Goal: Task Accomplishment & Management: Complete application form

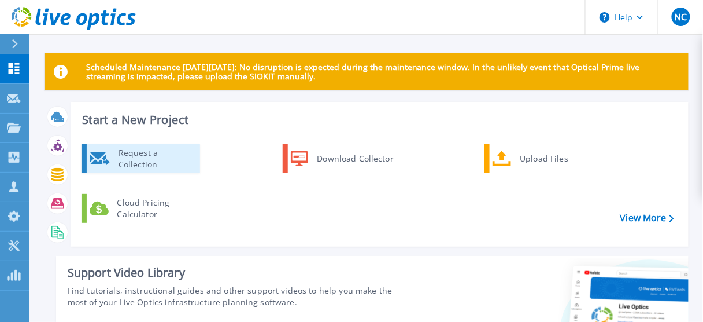
click at [133, 162] on div "Request a Collection" at bounding box center [155, 158] width 84 height 23
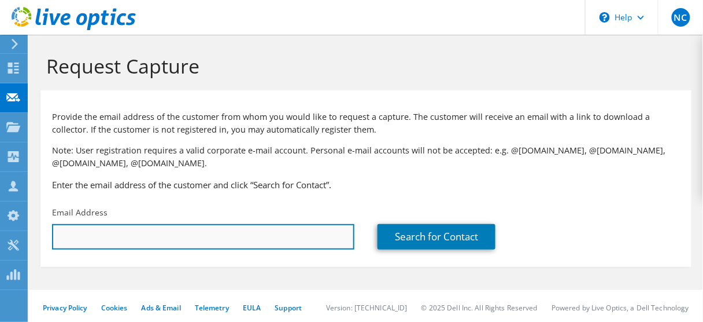
click at [186, 233] on input "text" at bounding box center [203, 236] width 303 height 25
click at [180, 235] on input "text" at bounding box center [203, 236] width 303 height 25
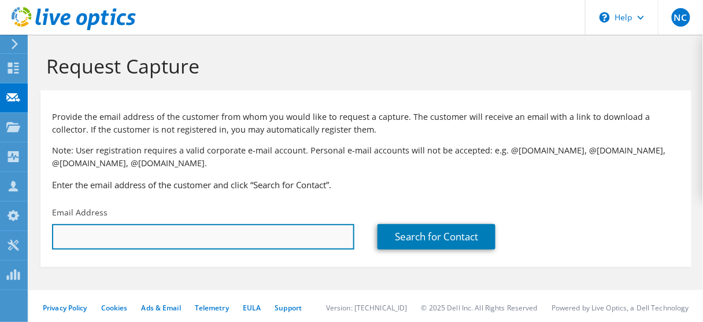
click at [180, 235] on input "text" at bounding box center [203, 236] width 303 height 25
paste input "[EMAIL_ADDRESS][DOMAIN_NAME]"
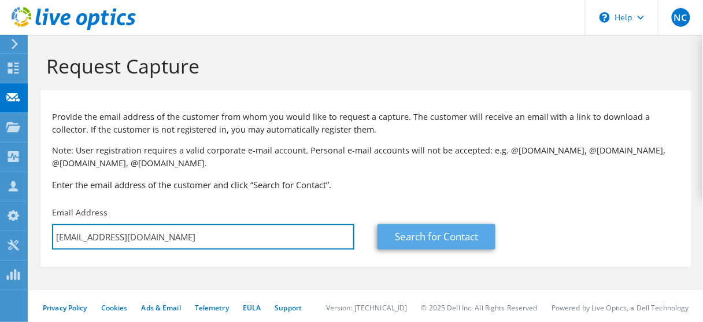
type input "[EMAIL_ADDRESS][DOMAIN_NAME]"
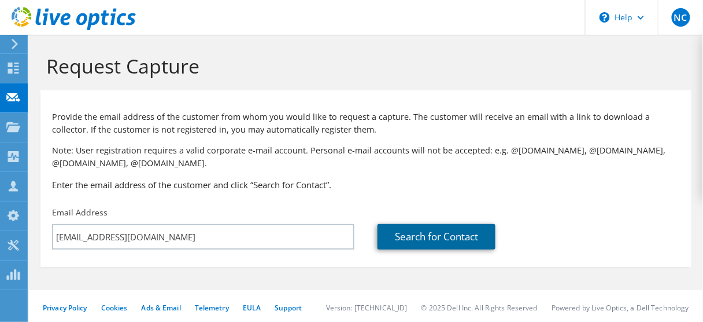
click at [425, 237] on link "Search for Contact" at bounding box center [437, 236] width 118 height 25
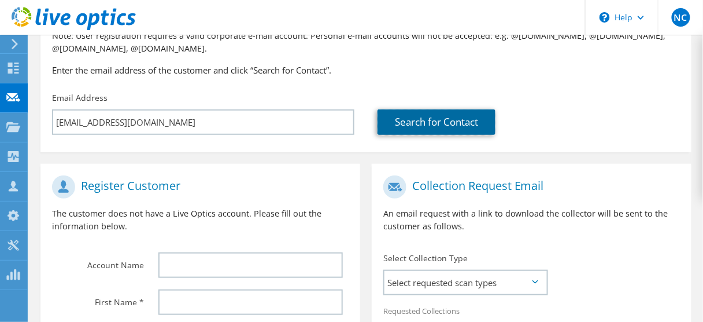
scroll to position [115, 0]
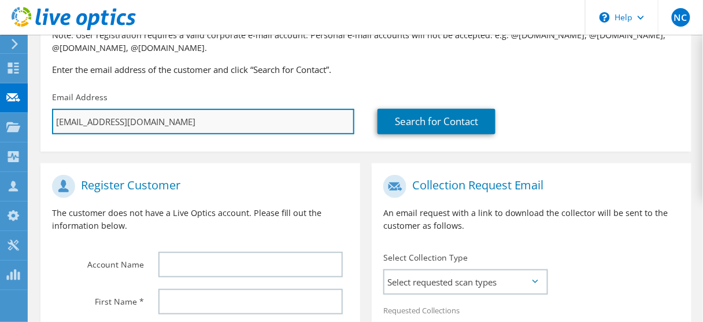
click at [204, 118] on input "[EMAIL_ADDRESS][DOMAIN_NAME]" at bounding box center [203, 121] width 303 height 25
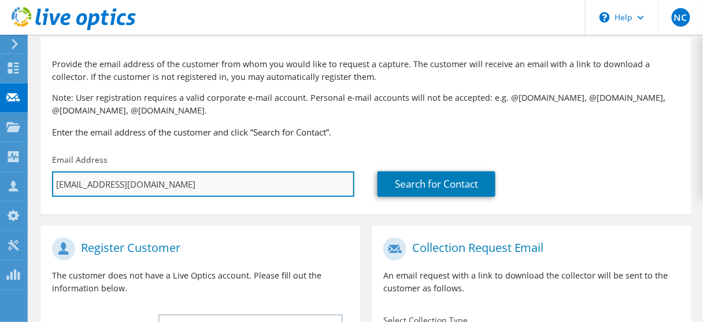
scroll to position [25, 0]
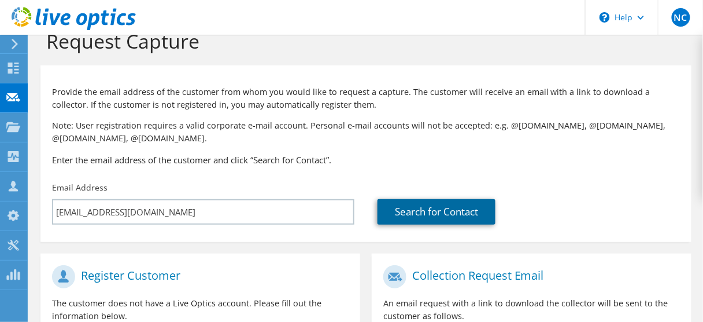
click at [409, 211] on link "Search for Contact" at bounding box center [437, 211] width 118 height 25
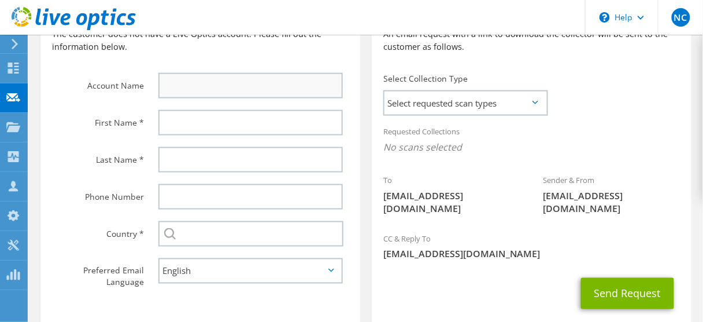
scroll to position [314, 0]
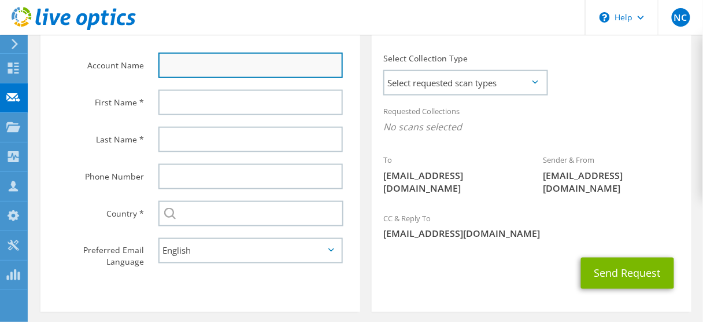
click at [211, 71] on input "text" at bounding box center [250, 65] width 185 height 25
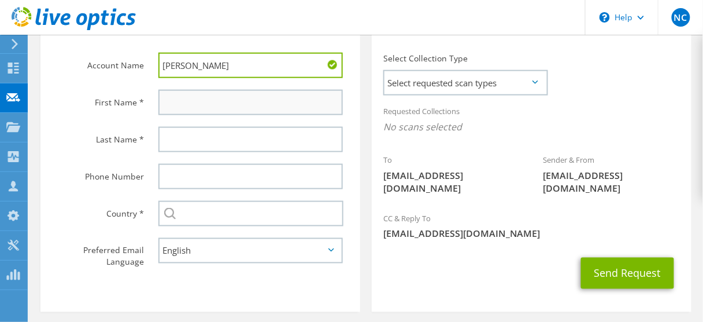
type input "[PERSON_NAME]"
click at [223, 101] on input "text" at bounding box center [250, 102] width 185 height 25
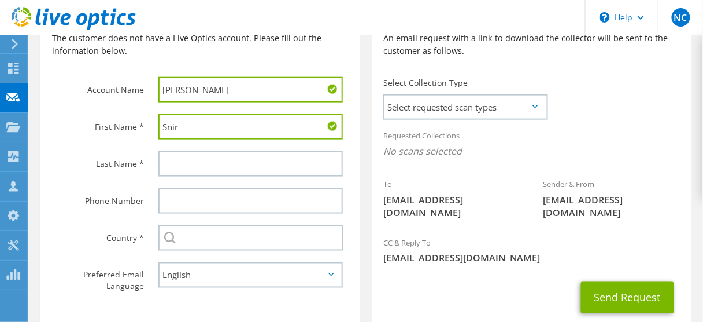
scroll to position [326, 0]
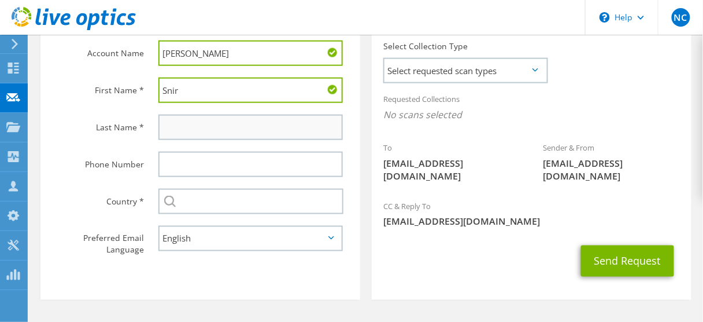
type input "Snir"
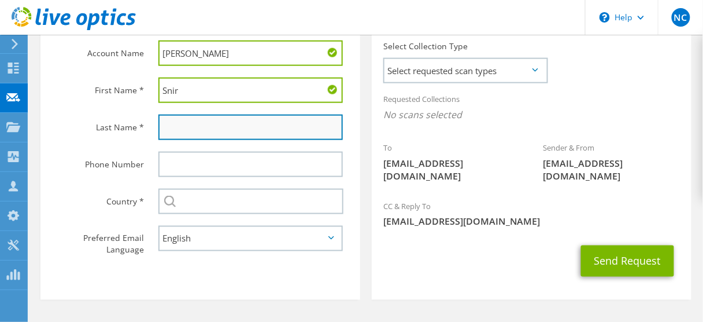
click at [179, 119] on input "text" at bounding box center [250, 127] width 185 height 25
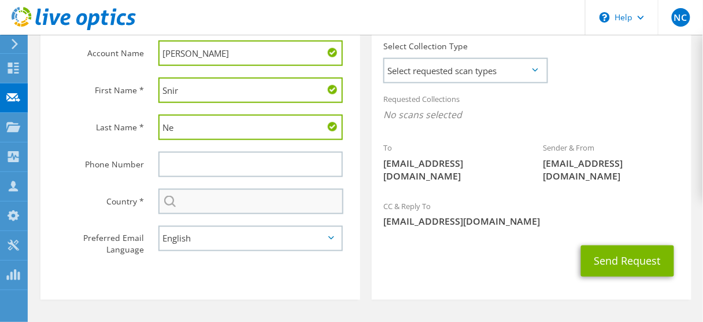
type input "Ne"
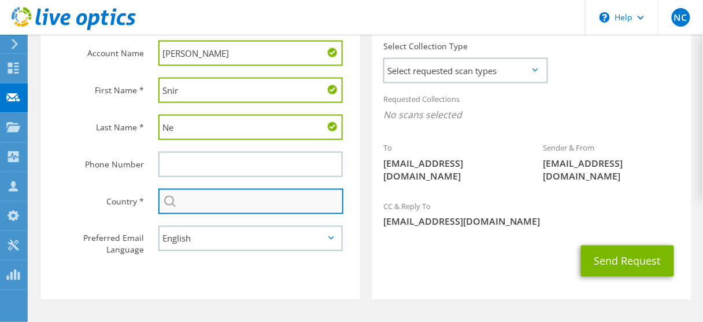
click at [192, 207] on input "text" at bounding box center [250, 201] width 185 height 25
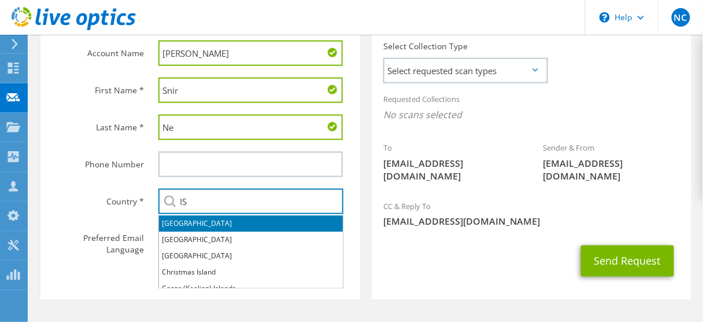
type input "Israel"
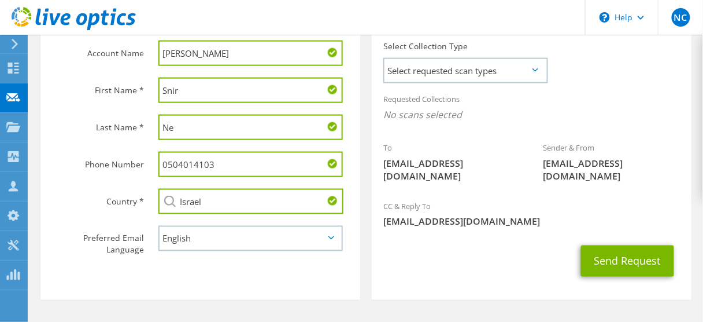
drag, startPoint x: 234, startPoint y: 174, endPoint x: 168, endPoint y: 164, distance: 66.6
click at [168, 164] on input "0504014103" at bounding box center [250, 164] width 185 height 25
type input "0"
click at [233, 137] on input "Ne" at bounding box center [250, 127] width 185 height 25
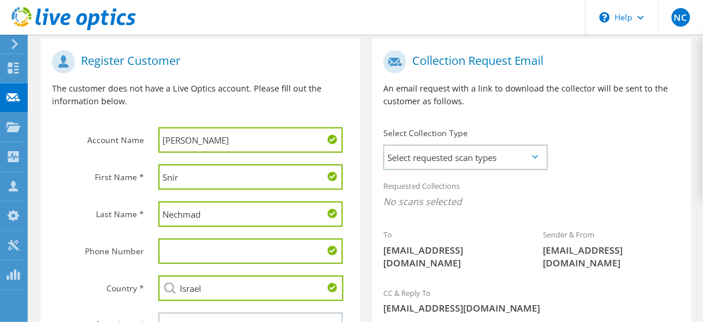
scroll to position [243, 0]
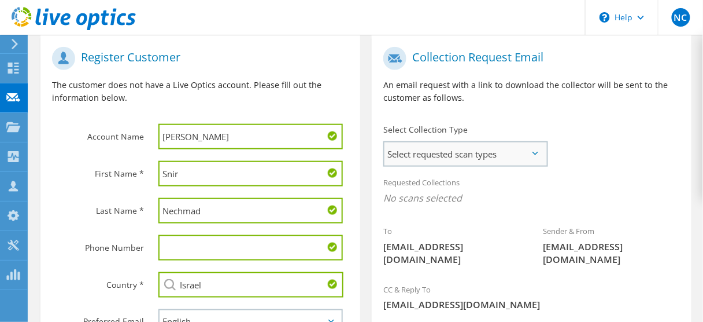
type input "Nechmad"
click at [517, 152] on span "Select requested scan types" at bounding box center [466, 153] width 162 height 23
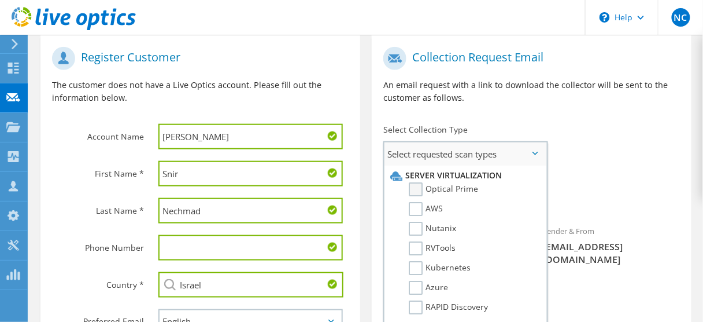
click at [418, 189] on label "Optical Prime" at bounding box center [443, 189] width 69 height 14
click at [0, 0] on input "Optical Prime" at bounding box center [0, 0] width 0 height 0
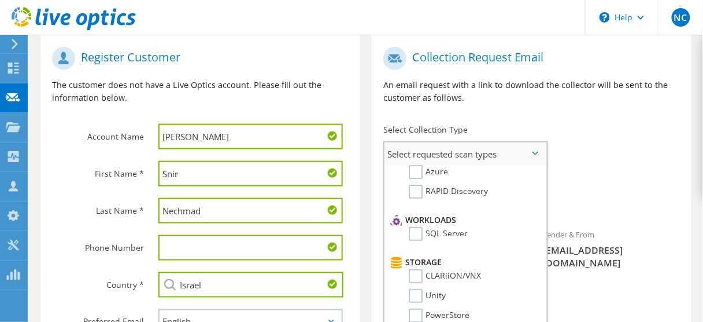
scroll to position [119, 0]
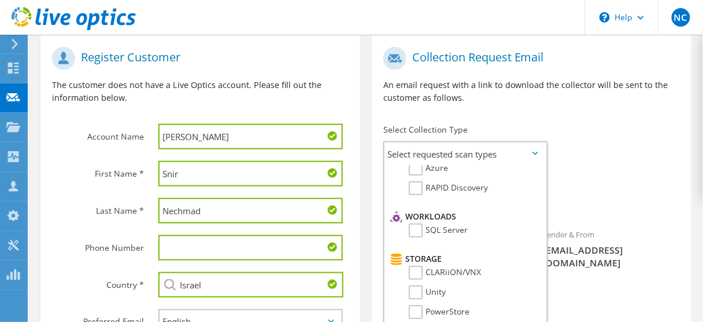
drag, startPoint x: 574, startPoint y: 203, endPoint x: 610, endPoint y: 190, distance: 38.1
click at [610, 190] on div "Requested Collections No scans selected Optical Prime" at bounding box center [532, 193] width 320 height 46
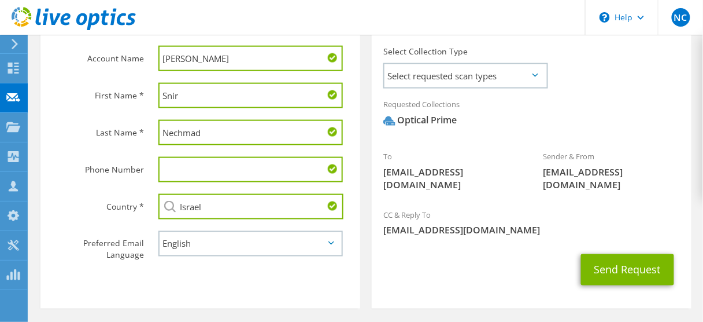
scroll to position [332, 0]
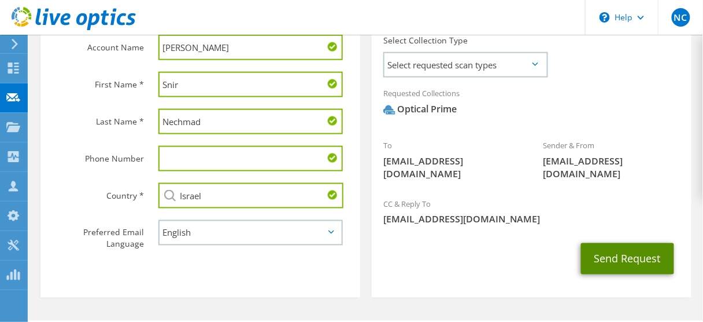
click at [641, 265] on button "Send Request" at bounding box center [627, 258] width 93 height 31
